Goal: Navigation & Orientation: Find specific page/section

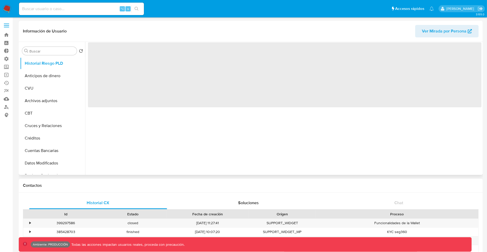
select select "10"
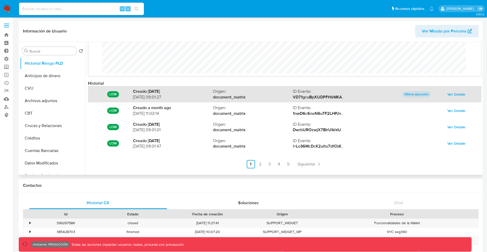
scroll to position [27, 0]
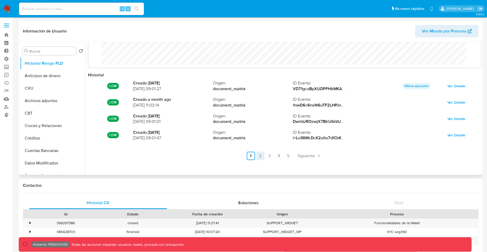
click at [261, 158] on link "2" at bounding box center [260, 156] width 8 height 8
click at [280, 156] on link "3" at bounding box center [283, 156] width 8 height 8
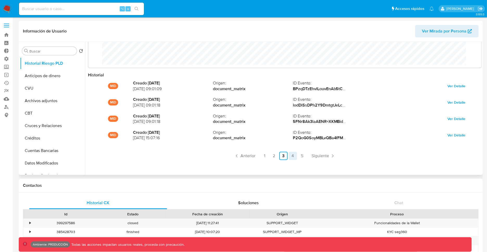
click at [290, 157] on link "4" at bounding box center [292, 156] width 8 height 8
click at [284, 158] on link "3" at bounding box center [283, 156] width 8 height 8
click at [293, 157] on link "4" at bounding box center [292, 156] width 8 height 8
click at [283, 158] on link "3" at bounding box center [283, 156] width 8 height 8
click at [275, 158] on link "2" at bounding box center [274, 156] width 8 height 8
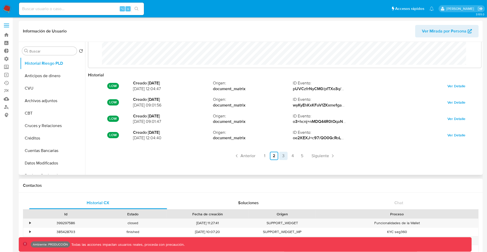
click at [281, 157] on link "3" at bounding box center [283, 156] width 8 height 8
click at [289, 155] on link "4" at bounding box center [292, 156] width 8 height 8
